Goal: Task Accomplishment & Management: Manage account settings

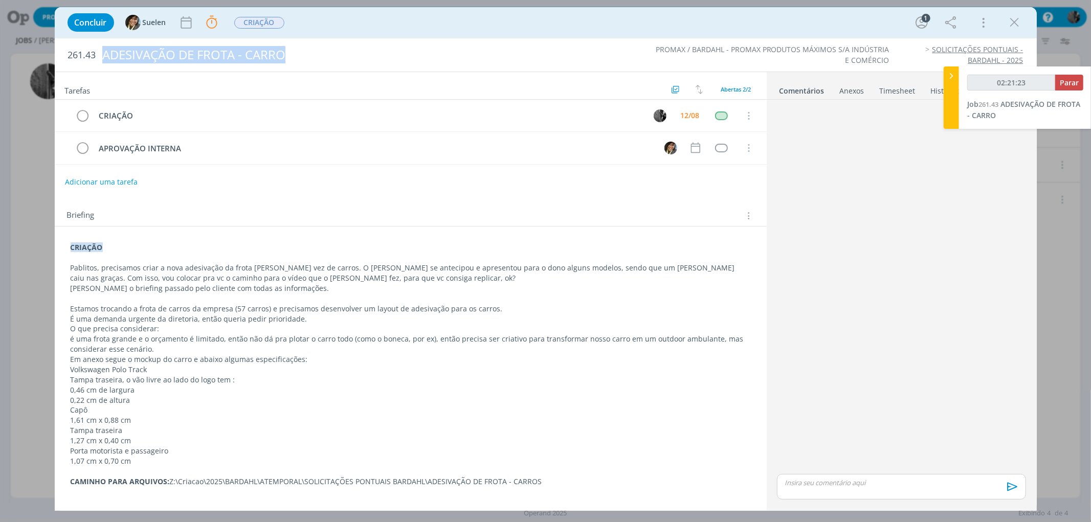
scroll to position [78, 0]
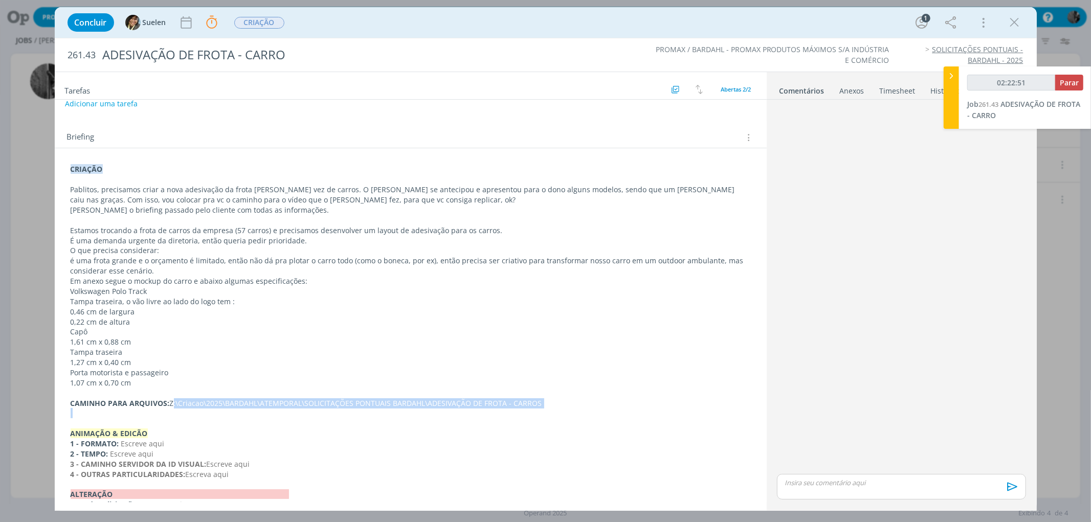
drag, startPoint x: 171, startPoint y: 405, endPoint x: 565, endPoint y: 408, distance: 393.8
click at [565, 408] on div "CRIAÇÃO Pablitos, precisamos criar a nova adesivação da frota [PERSON_NAME] vez…" at bounding box center [411, 342] width 696 height 363
copy p "Z:\Criacao\2025\BARDAHL\ATEMPORAL\SOLICITAÇÕES PONTUAIS BARDAHL\ADESIVAÇÃO DE F…"
type input "02:28:40"
click at [1062, 85] on span "Parar" at bounding box center [1069, 83] width 19 height 10
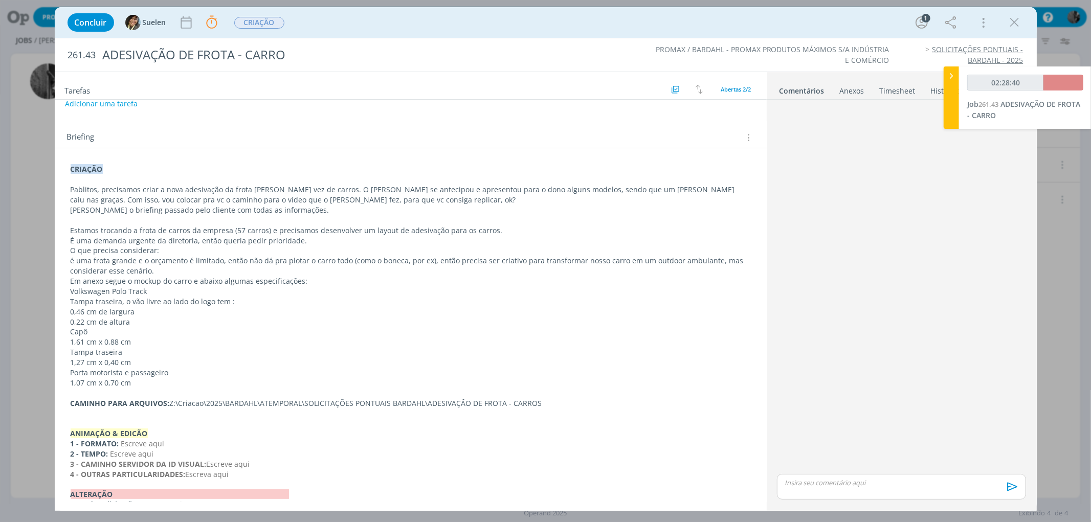
click at [870, 482] on p "dialog" at bounding box center [901, 482] width 232 height 9
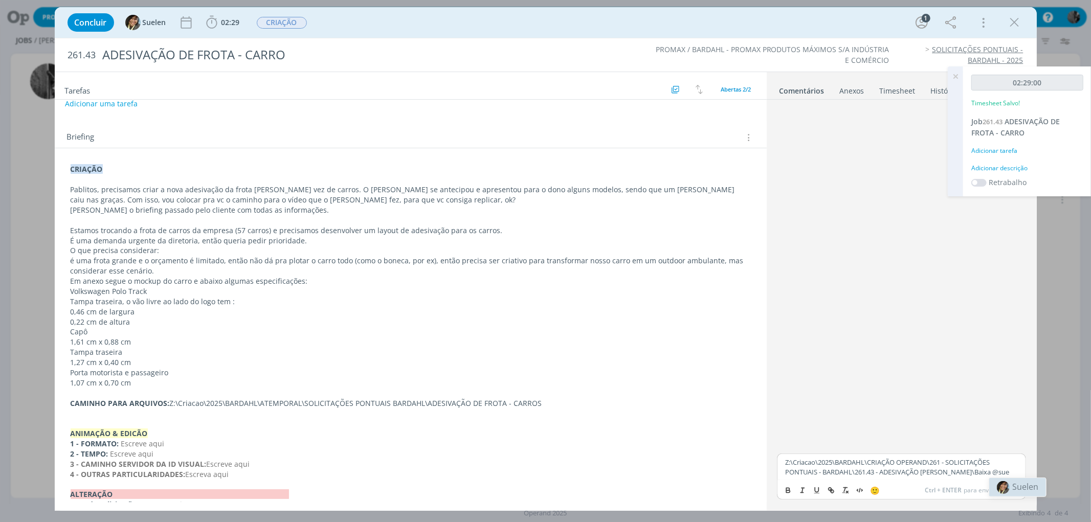
click at [1022, 483] on span "Suelen" at bounding box center [1025, 486] width 26 height 11
click at [1014, 493] on icon "dialog" at bounding box center [1010, 490] width 15 height 15
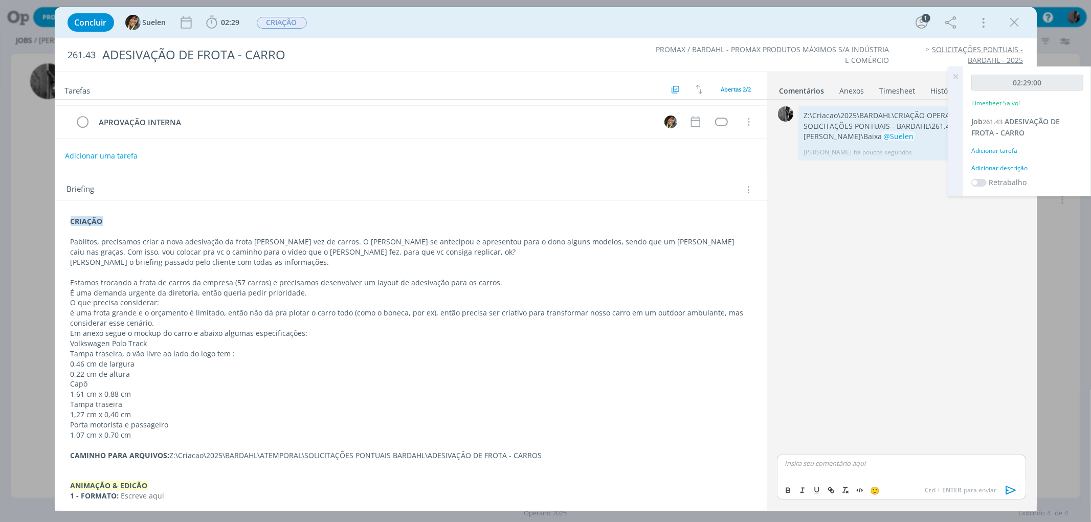
scroll to position [0, 0]
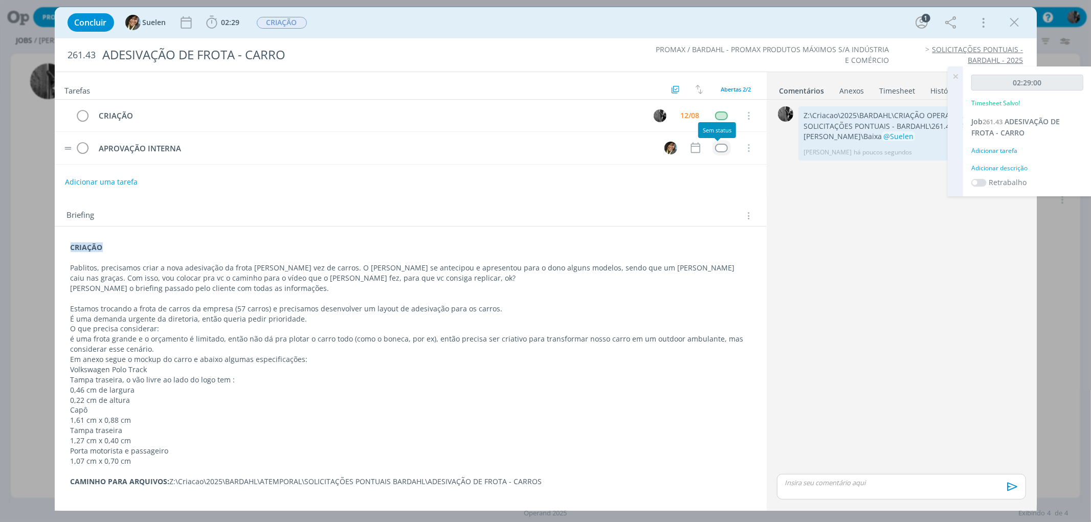
click at [717, 146] on div "dialog" at bounding box center [721, 148] width 13 height 9
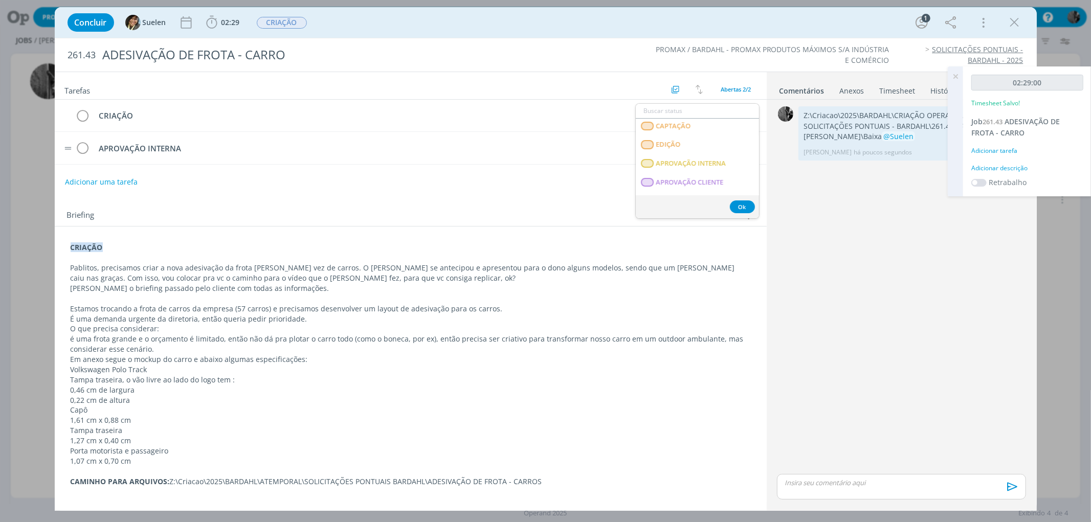
scroll to position [136, 0]
click at [724, 162] on span "APROVAÇÃO INTERNA" at bounding box center [691, 161] width 70 height 8
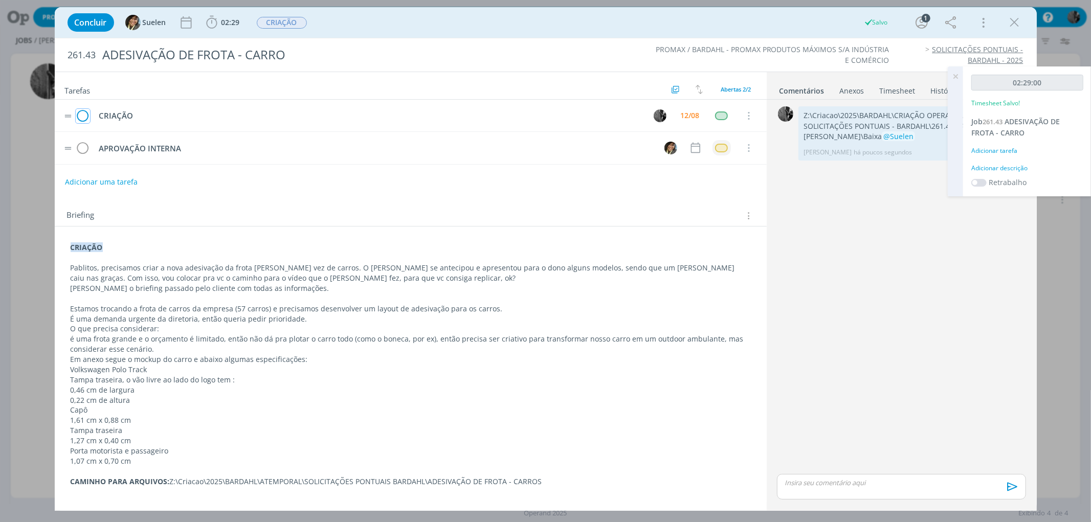
click at [79, 113] on icon "dialog" at bounding box center [83, 115] width 14 height 15
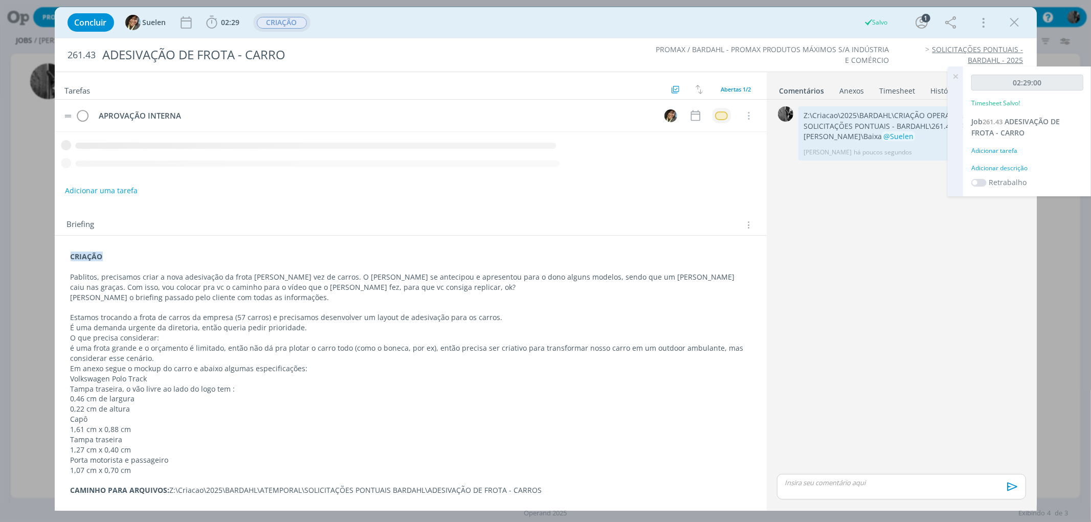
click at [283, 25] on span "CRIAÇÃO" at bounding box center [282, 23] width 50 height 12
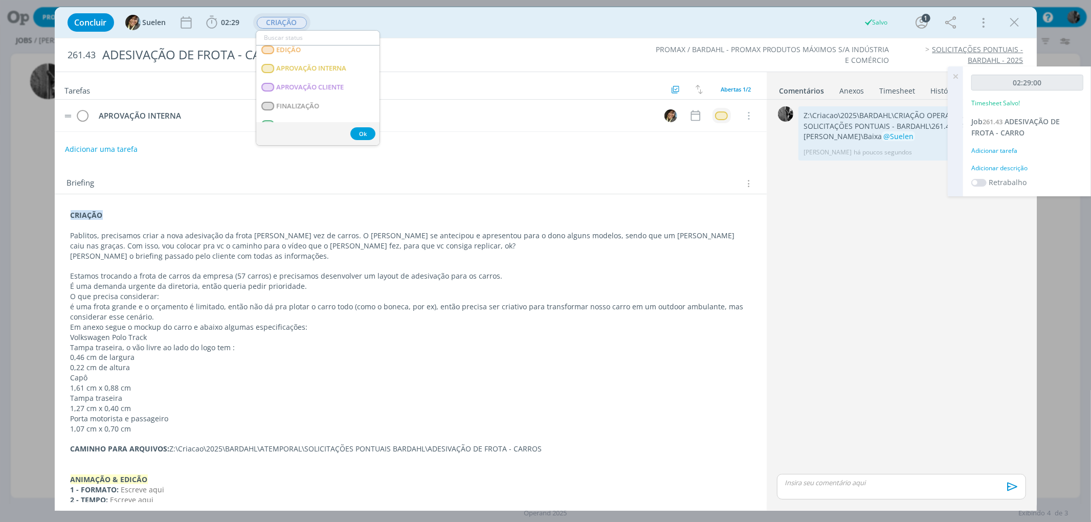
scroll to position [155, 0]
click at [339, 49] on span "APROVAÇÃO INTERNA" at bounding box center [311, 50] width 70 height 8
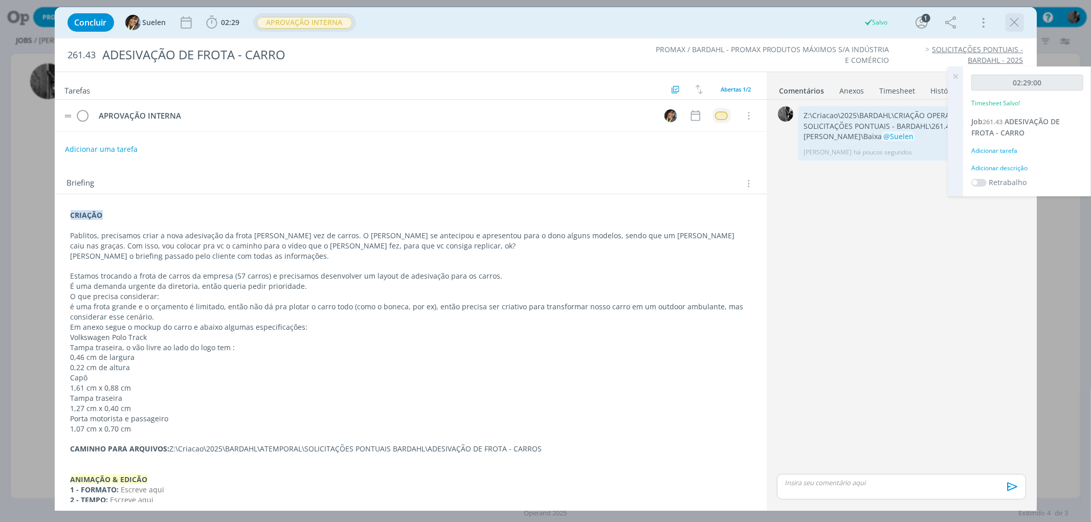
click at [1018, 23] on icon "dialog" at bounding box center [1014, 22] width 15 height 15
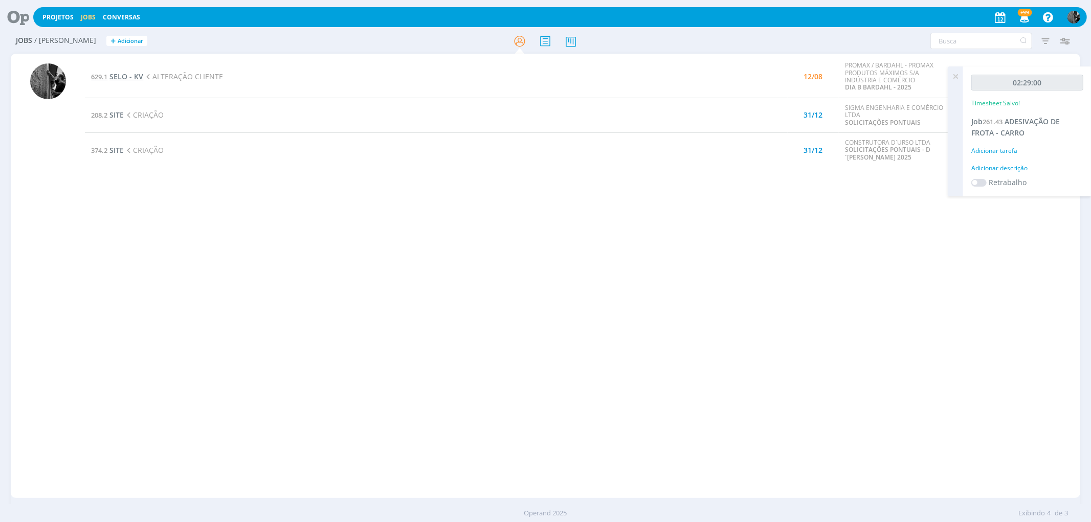
click at [119, 78] on span "SELO - KV" at bounding box center [126, 77] width 34 height 10
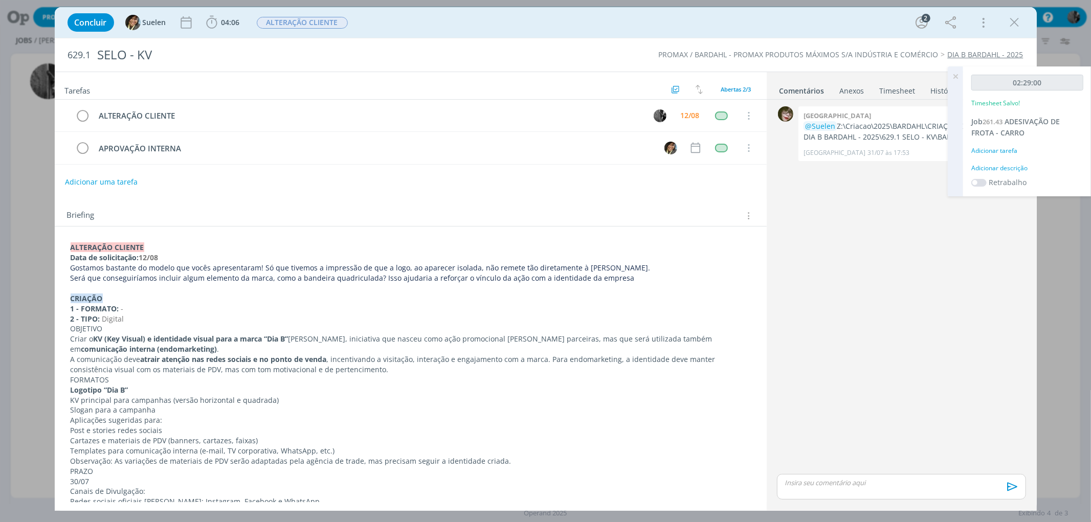
drag, startPoint x: 860, startPoint y: 203, endPoint x: 897, endPoint y: 181, distance: 42.9
click at [861, 203] on div "0 [PERSON_NAME] @Suelen Z:\Criacao\2025\BARDAHL\CRIAÇÃO OPERAND\629 - DIA B BAR…" at bounding box center [901, 288] width 257 height 368
click at [957, 79] on icon at bounding box center [955, 76] width 18 height 20
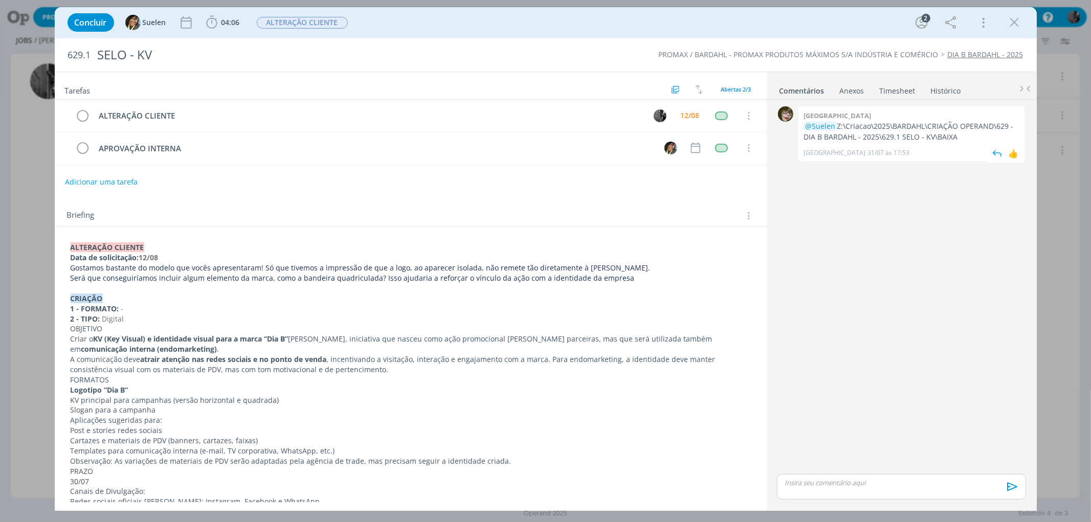
drag, startPoint x: 973, startPoint y: 135, endPoint x: 836, endPoint y: 124, distance: 137.0
click at [836, 124] on p "@Suelen Z:\Criacao\2025\BARDAHL\CRIAÇÃO OPERAND\629 - DIA B BARDAHL - 2025\629.…" at bounding box center [911, 131] width 216 height 21
click at [209, 26] on icon "dialog" at bounding box center [211, 22] width 15 height 15
click at [243, 48] on span "Iniciar" at bounding box center [245, 44] width 21 height 7
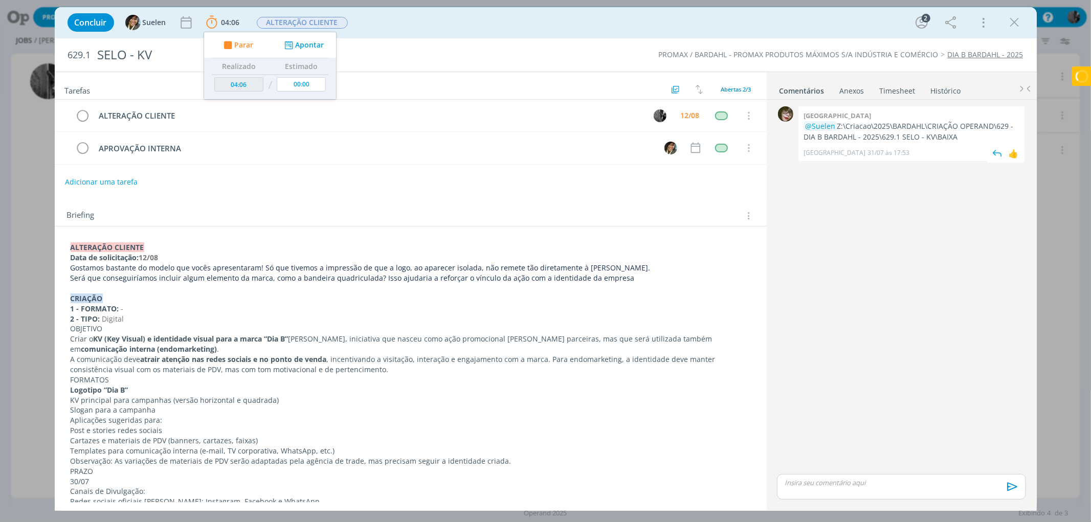
click at [971, 136] on p "@Suelen Z:\Criacao\2025\BARDAHL\CRIAÇÃO OPERAND\629 - DIA B BARDAHL - 2025\629.…" at bounding box center [911, 131] width 216 height 21
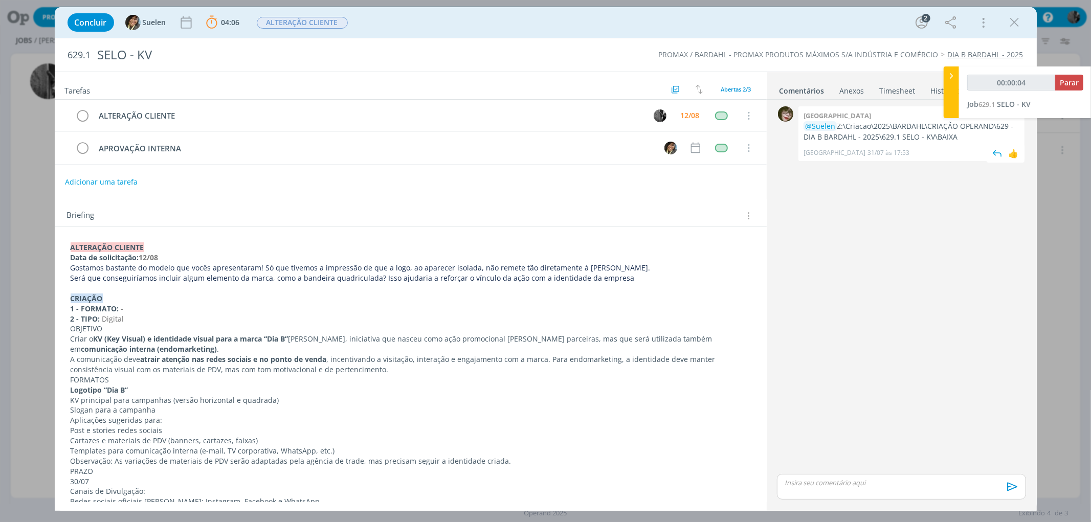
drag, startPoint x: 957, startPoint y: 137, endPoint x: 838, endPoint y: 124, distance: 119.9
click at [838, 124] on p "@Suelen Z:\Criacao\2025\BARDAHL\CRIAÇÃO OPERAND\629 - DIA B BARDAHL - 2025\629.…" at bounding box center [911, 131] width 216 height 21
copy p "Z:\Criacao\2025\BARDAHL\CRIAÇÃO OPERAND\629 - DIA B BARDAHL - 2025\629.1 SELO -…"
click at [946, 139] on p "@Suelen Z:\Criacao\2025\BARDAHL\CRIAÇÃO OPERAND\629 - DIA B BARDAHL - 2025\629.…" at bounding box center [911, 131] width 216 height 21
click at [960, 137] on p "@Suelen Z:\Criacao\2025\BARDAHL\CRIAÇÃO OPERAND\629 - DIA B BARDAHL - 2025\629.…" at bounding box center [911, 131] width 216 height 21
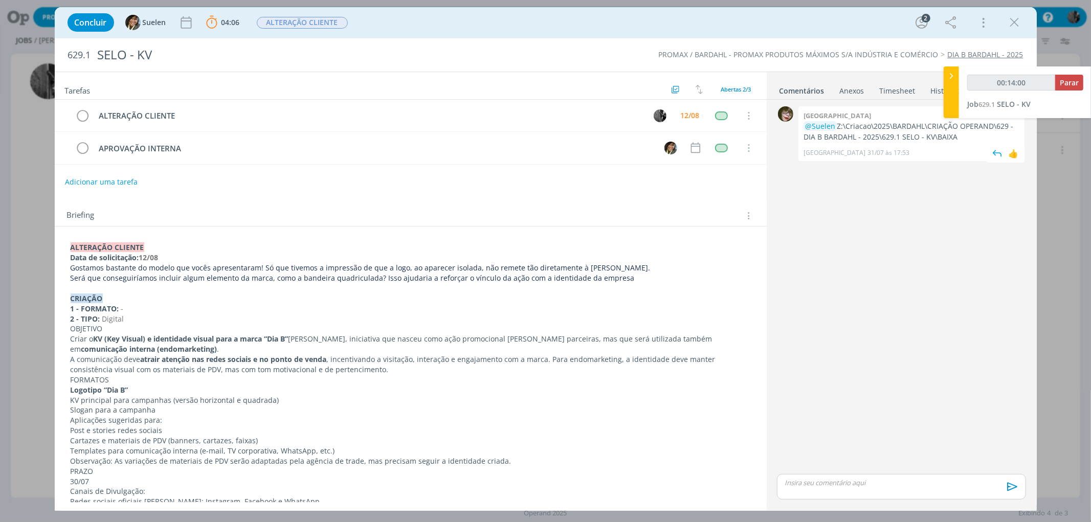
drag, startPoint x: 960, startPoint y: 137, endPoint x: 837, endPoint y: 129, distance: 123.5
click at [837, 129] on p "@Suelen Z:\Criacao\2025\BARDAHL\CRIAÇÃO OPERAND\629 - DIA B BARDAHL - 2025\629.…" at bounding box center [911, 131] width 216 height 21
copy p "Z:\Criacao\2025\BARDAHL\CRIAÇÃO OPERAND\629 - DIA B BARDAHL - 2025\629.1 SELO -…"
click at [836, 488] on div "dialog" at bounding box center [901, 487] width 249 height 26
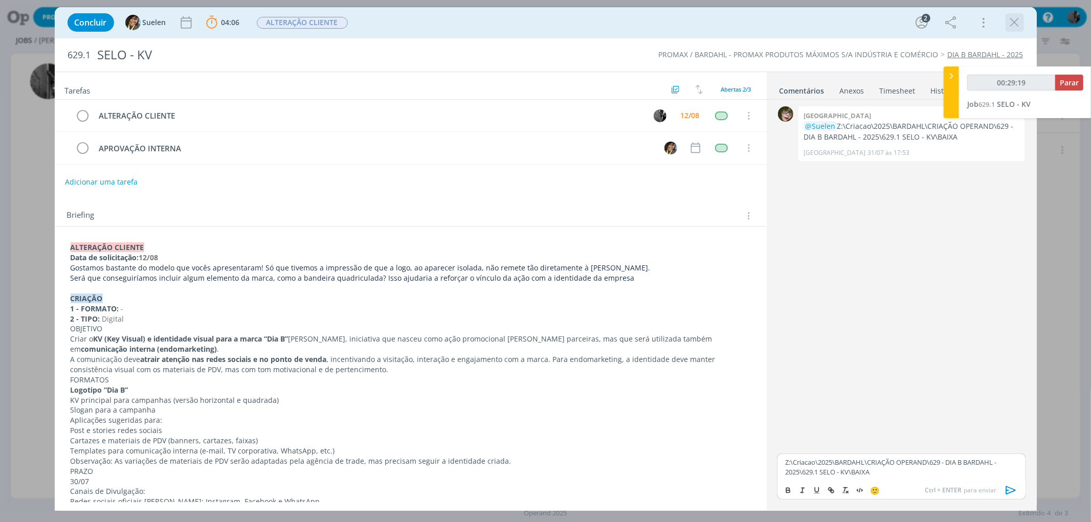
click at [1019, 28] on icon "dialog" at bounding box center [1014, 22] width 15 height 15
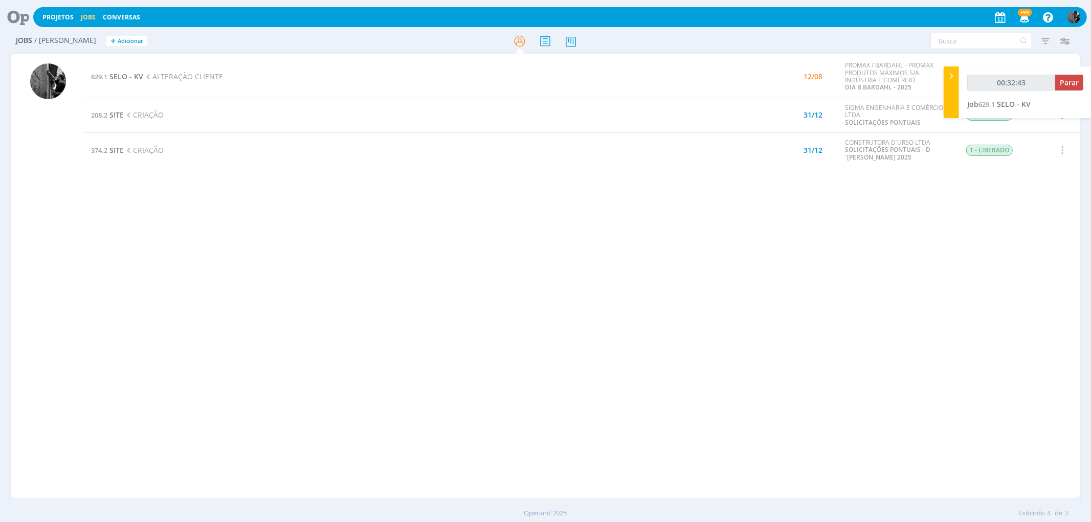
type input "00:32:44"
click at [349, 234] on div "629.1 SELO - KV ALTERAÇÃO CLIENTE 12/08 PROMAX / BARDAHL - PROMAX PRODUTOS MÁXI…" at bounding box center [582, 276] width 995 height 440
